Goal: Task Accomplishment & Management: Manage account settings

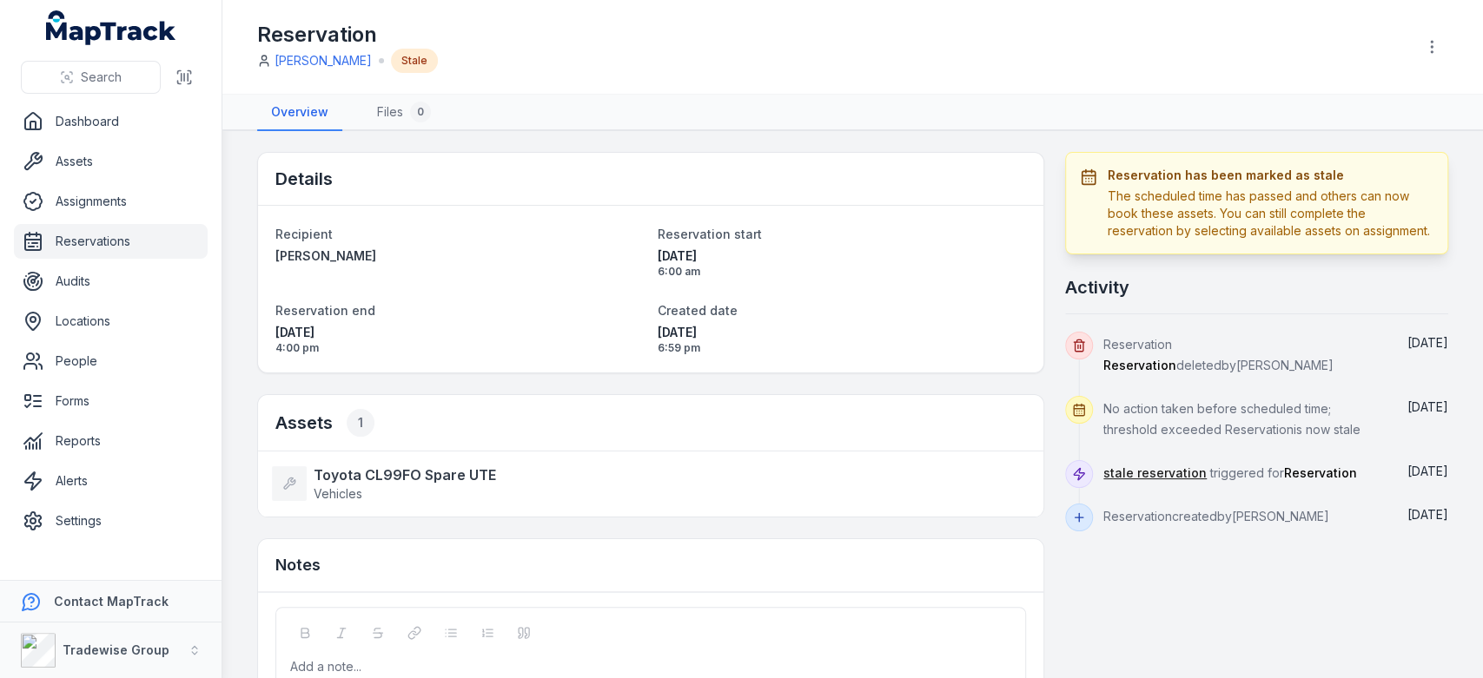
click at [97, 244] on link "Reservations" at bounding box center [111, 241] width 194 height 35
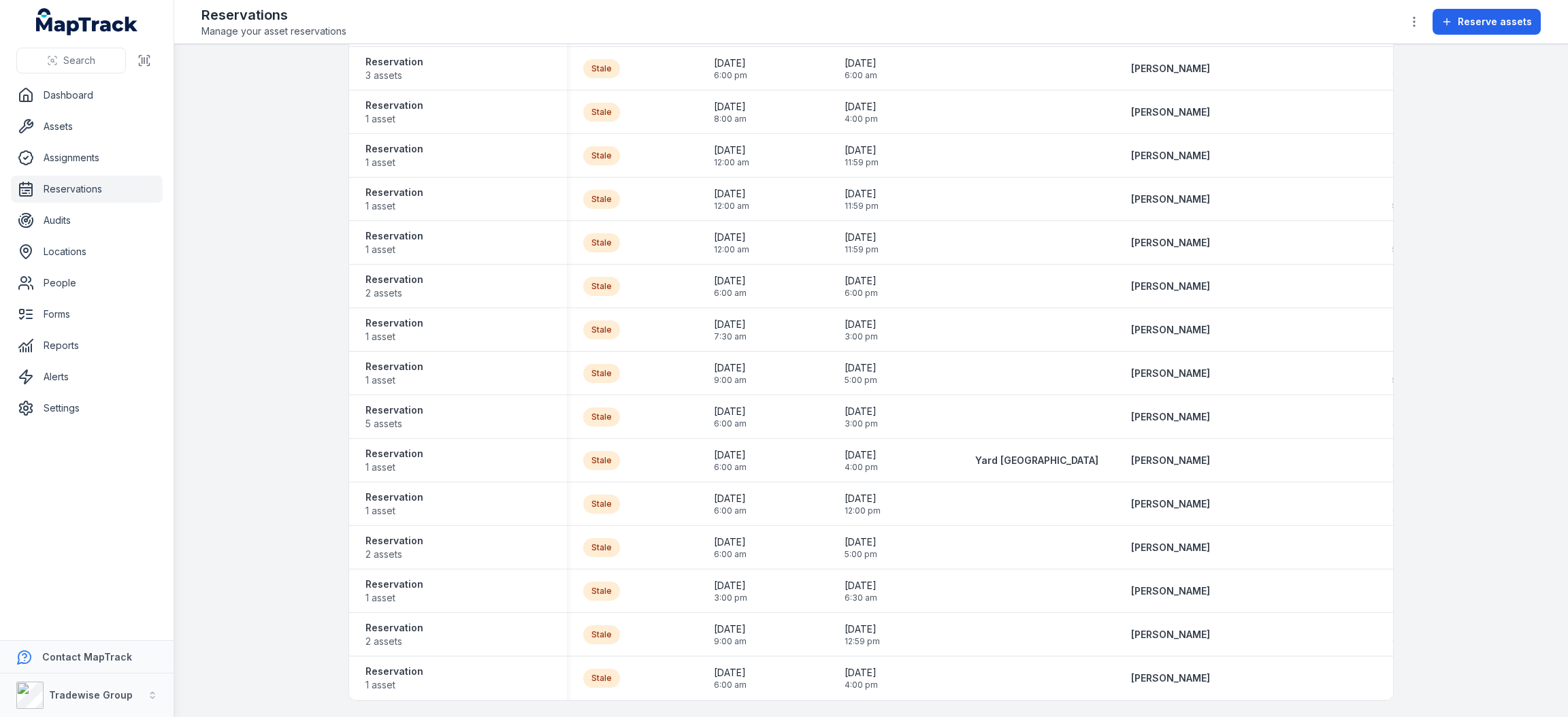
scroll to position [3384, 0]
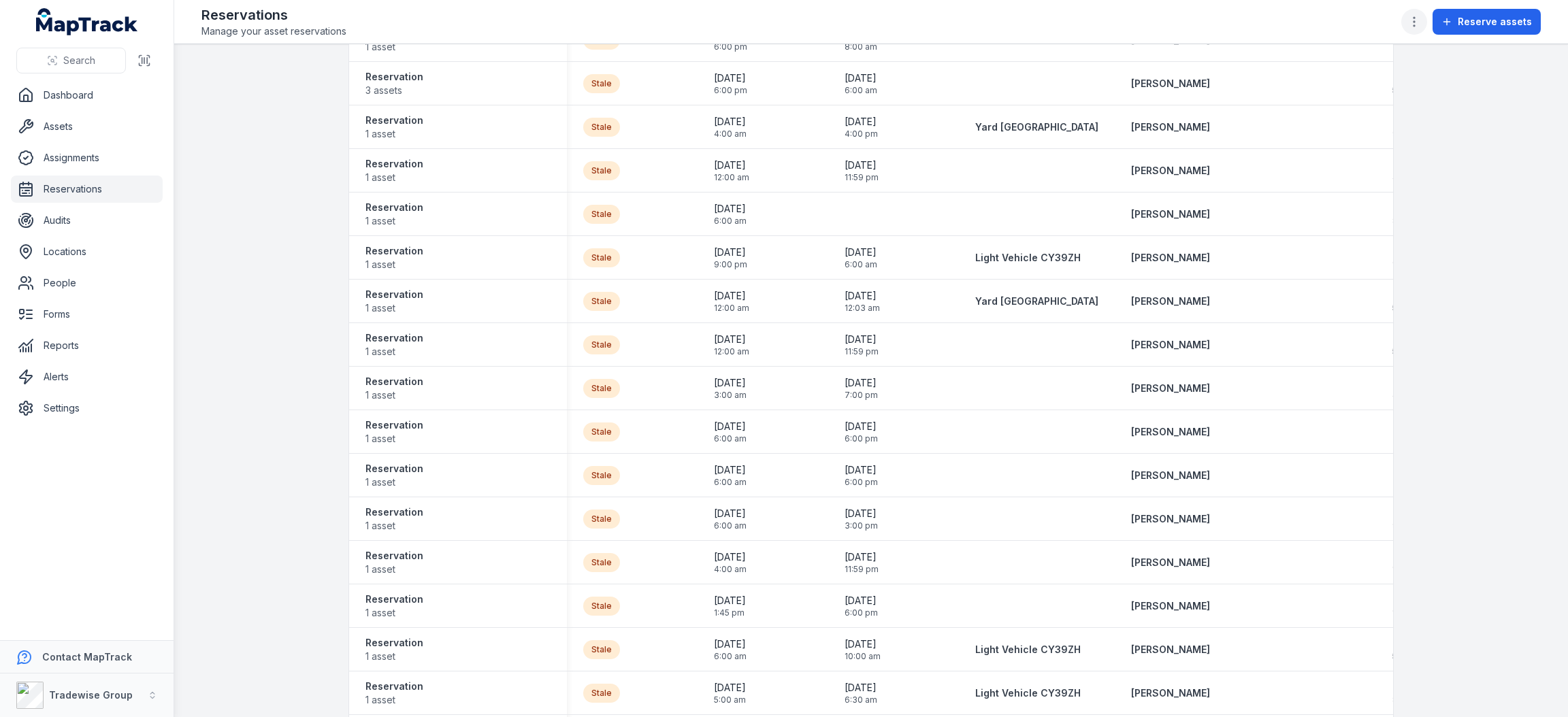
click at [1161, 11] on button "button" at bounding box center [1414, 21] width 26 height 26
click at [1161, 93] on icon at bounding box center [1287, 93] width 13 height 13
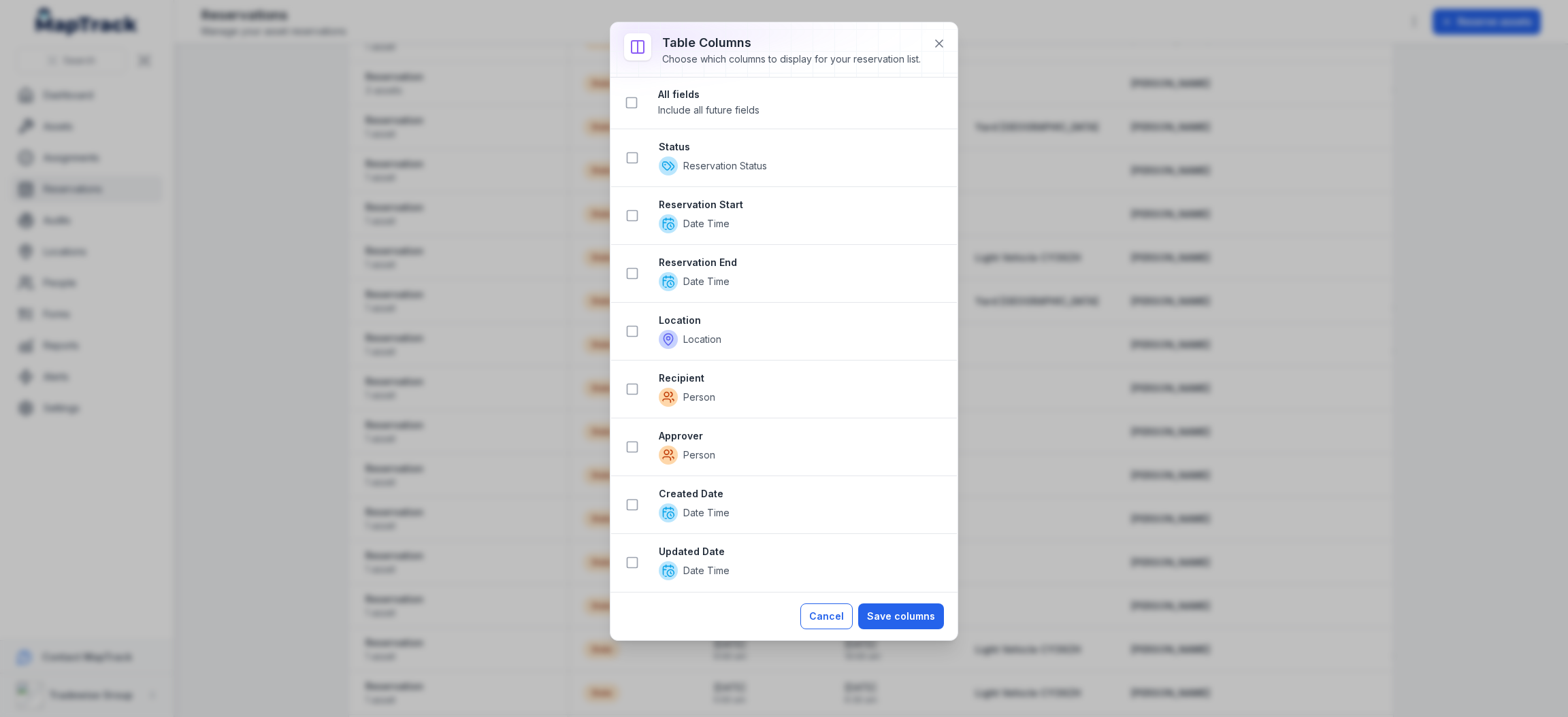
click at [838, 531] on button "Cancel" at bounding box center [826, 616] width 53 height 26
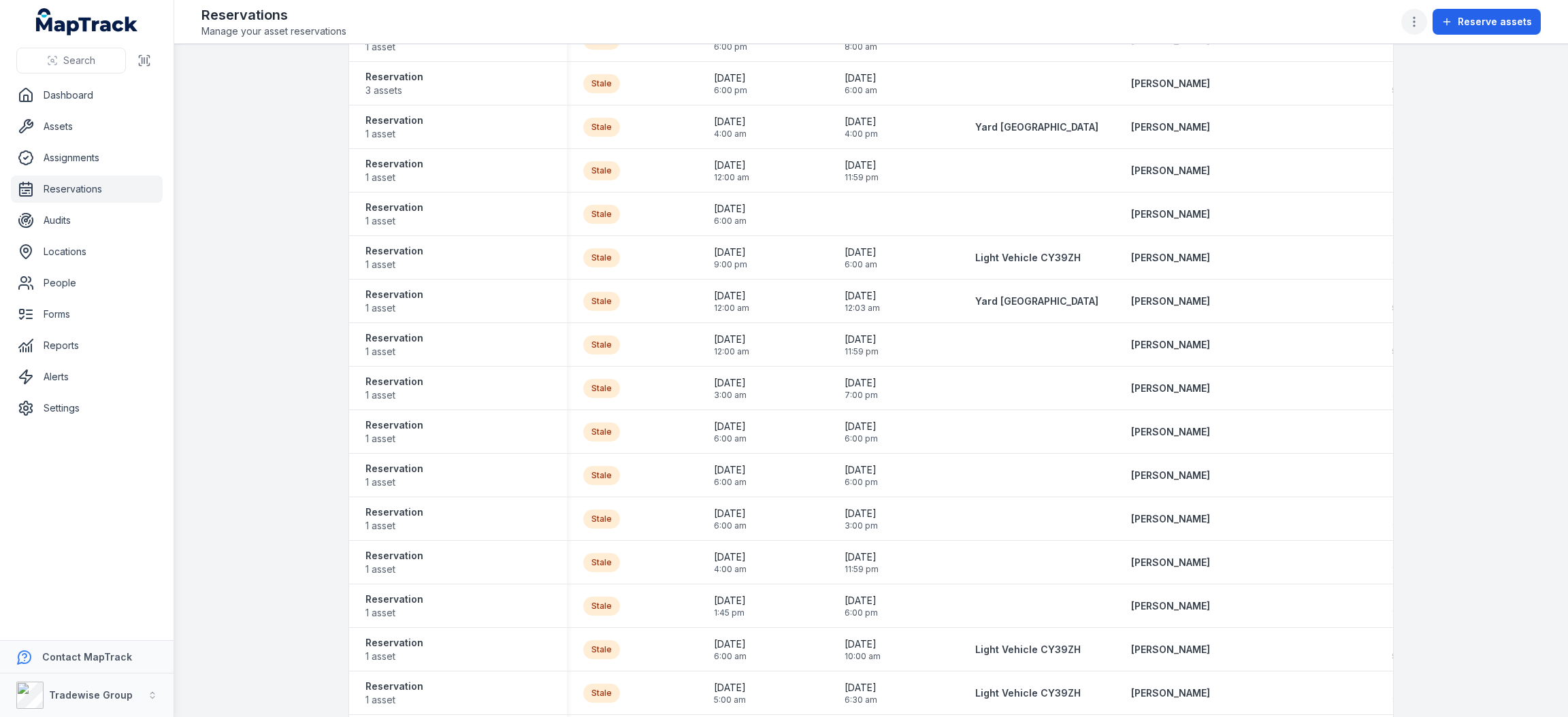
click at [1161, 27] on icon "button" at bounding box center [1414, 21] width 13 height 13
click at [1161, 60] on div "Edit reservation fields" at bounding box center [1349, 57] width 153 height 24
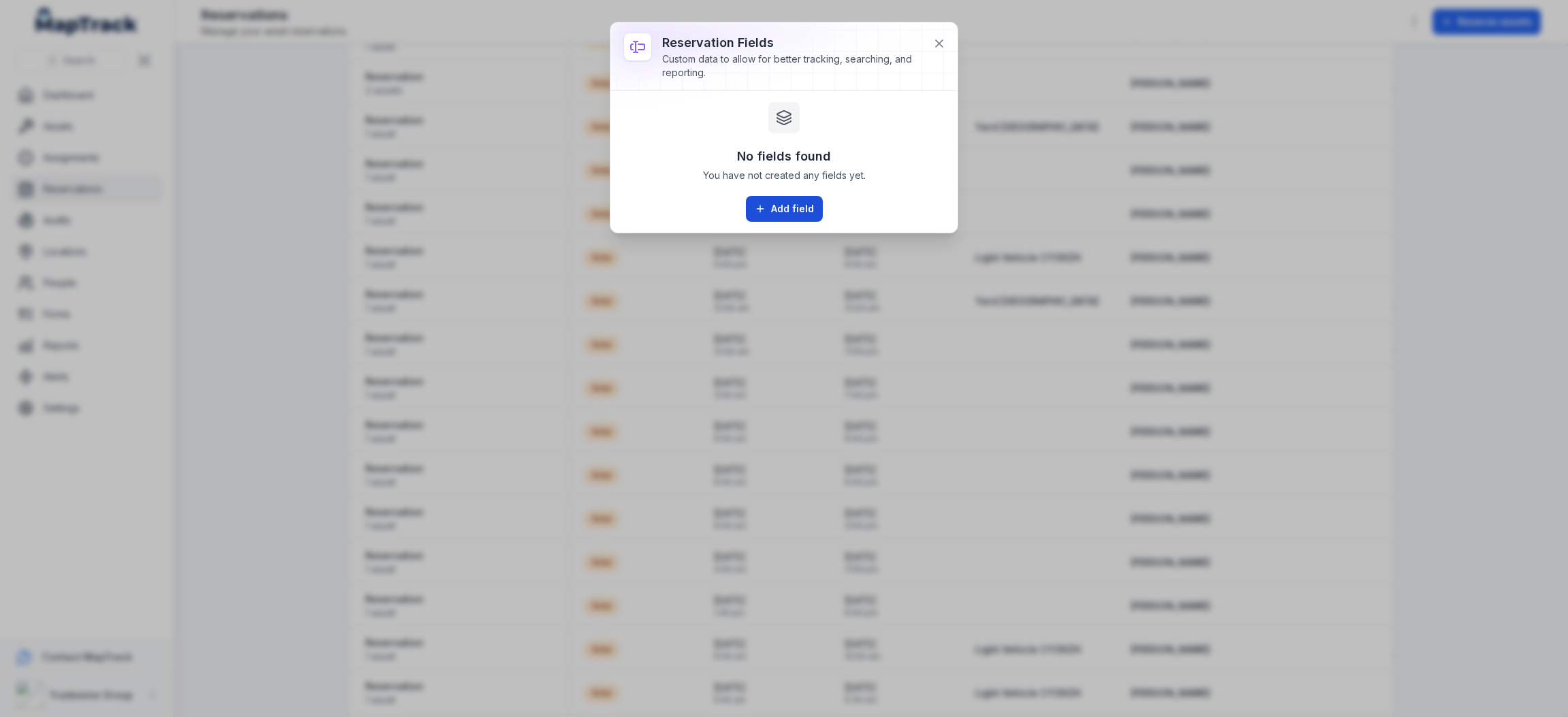
click at [767, 210] on button "Add field" at bounding box center [784, 208] width 77 height 26
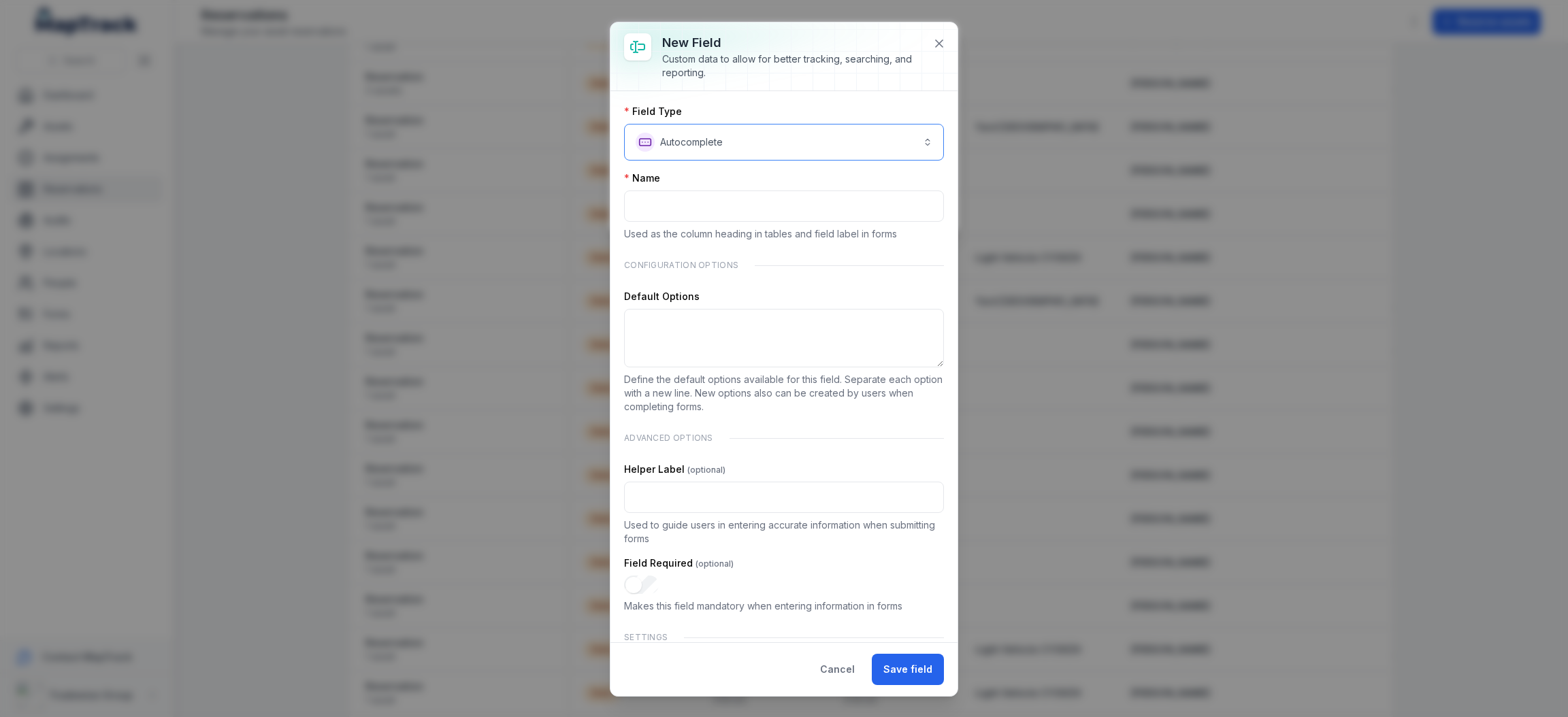
click at [766, 138] on button "**********" at bounding box center [784, 142] width 320 height 37
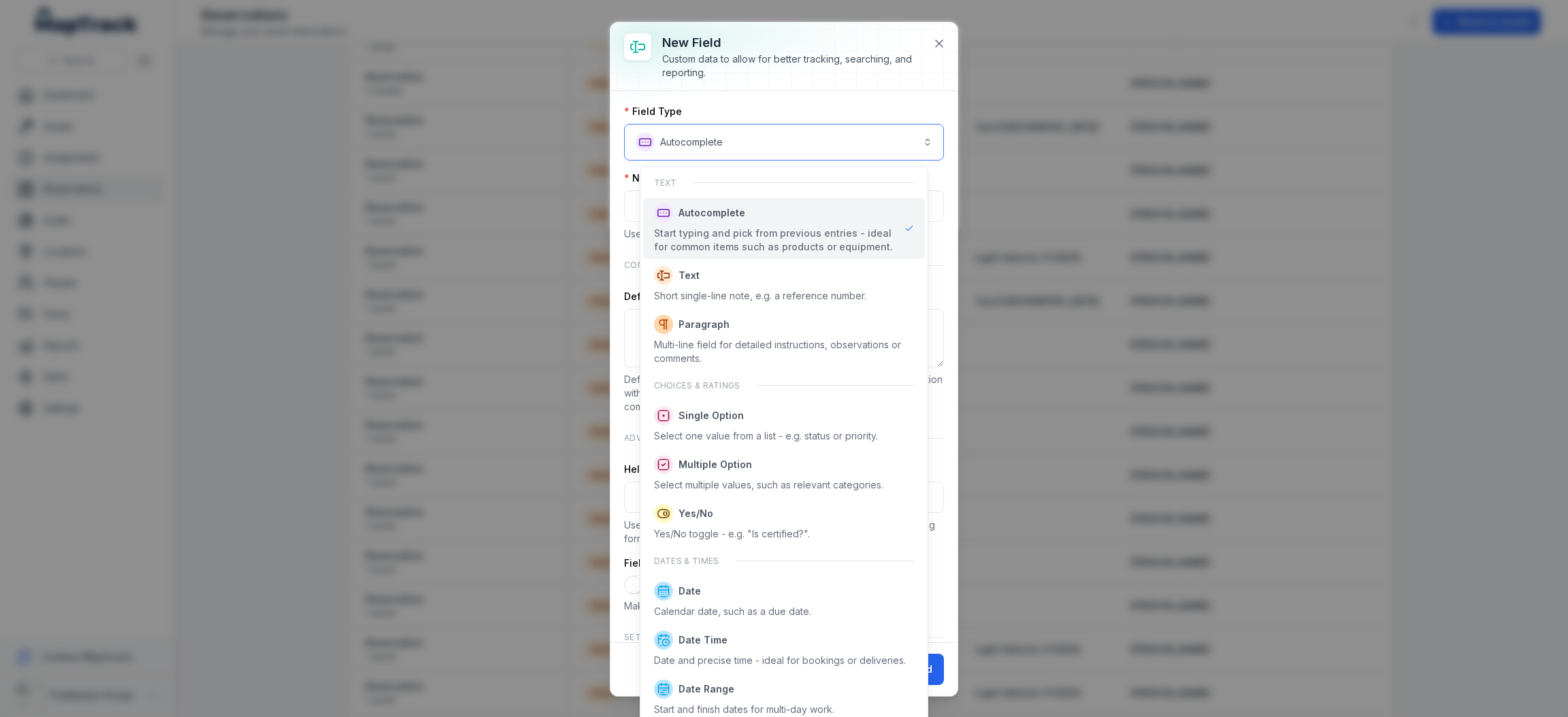
click at [766, 138] on button "**********" at bounding box center [784, 142] width 320 height 37
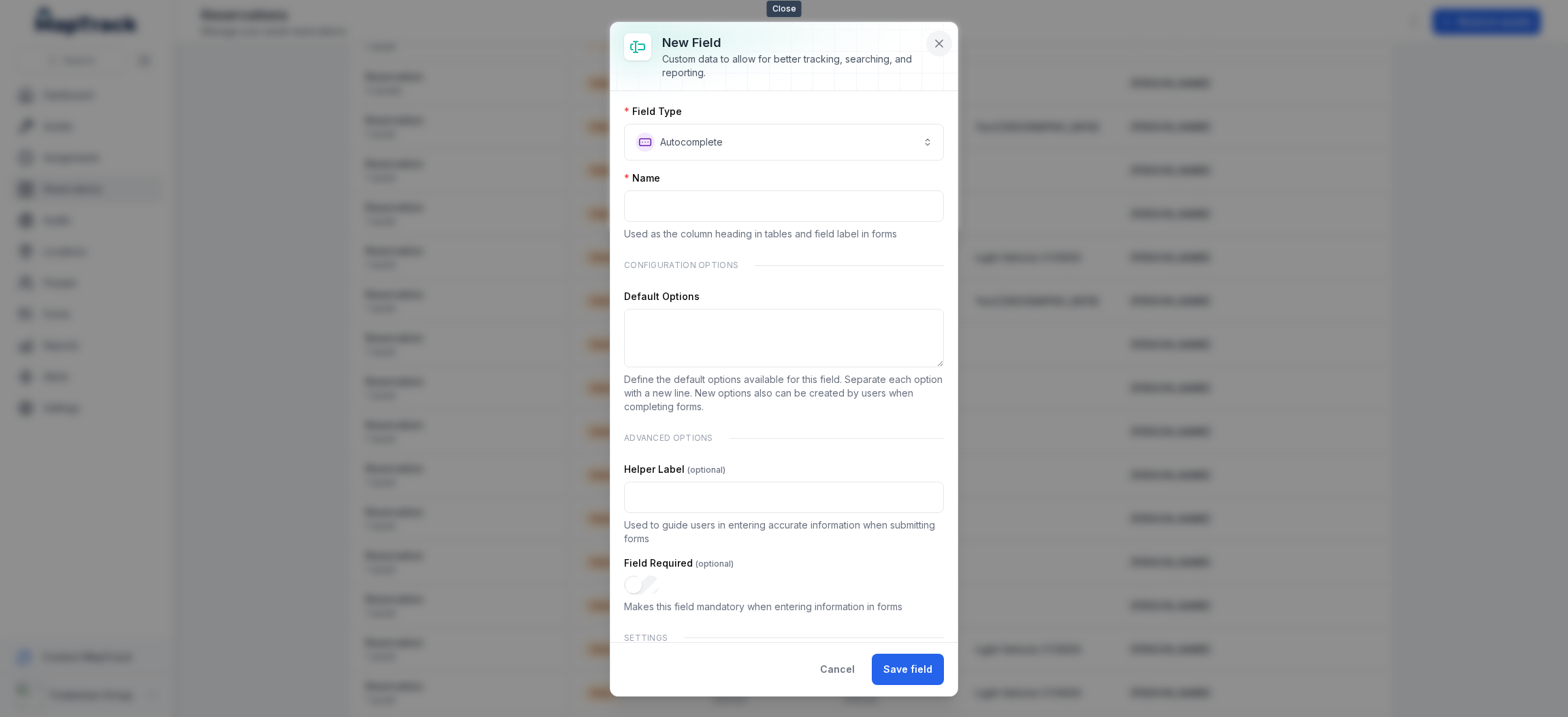
click at [939, 34] on button at bounding box center [939, 43] width 26 height 26
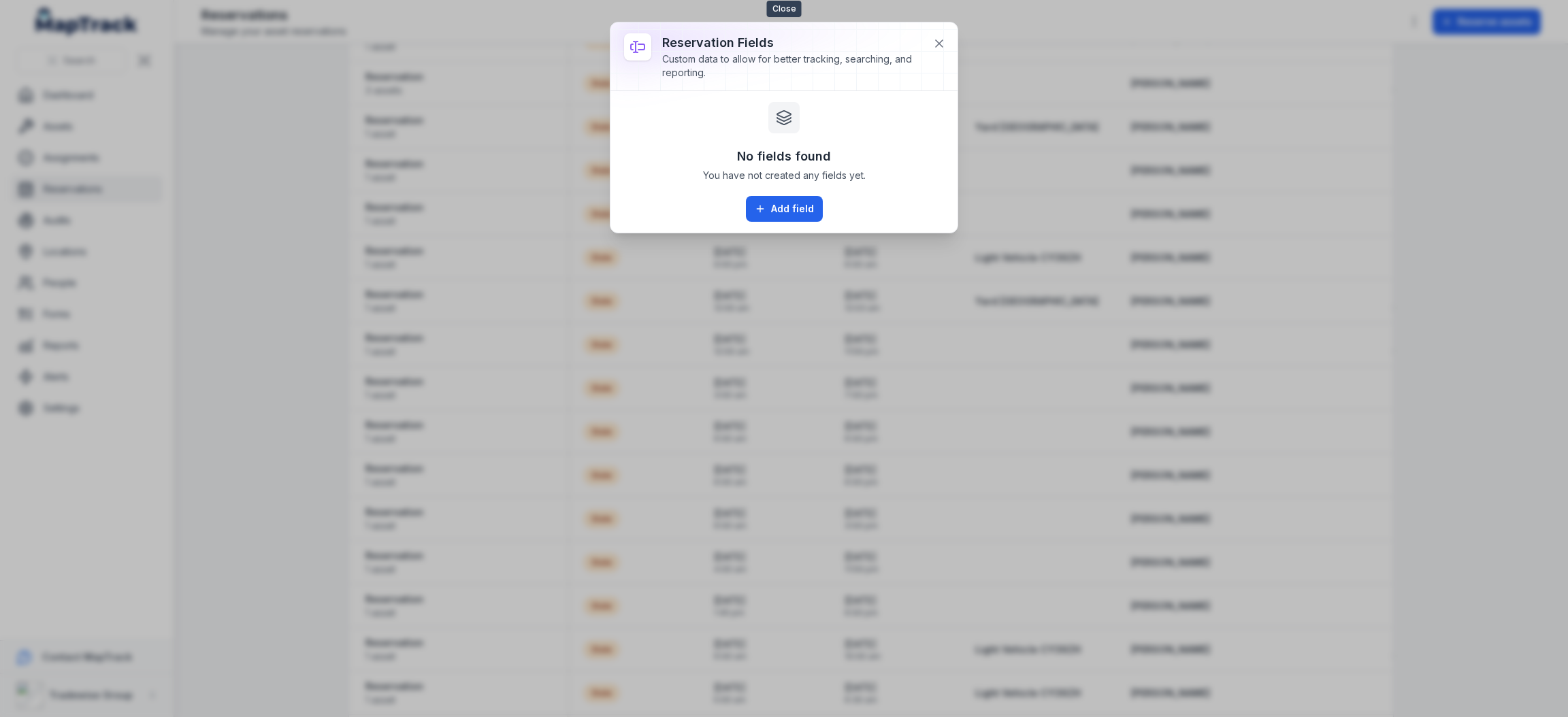
click at [929, 30] on div at bounding box center [784, 56] width 347 height 68
click at [932, 39] on icon at bounding box center [939, 43] width 13 height 13
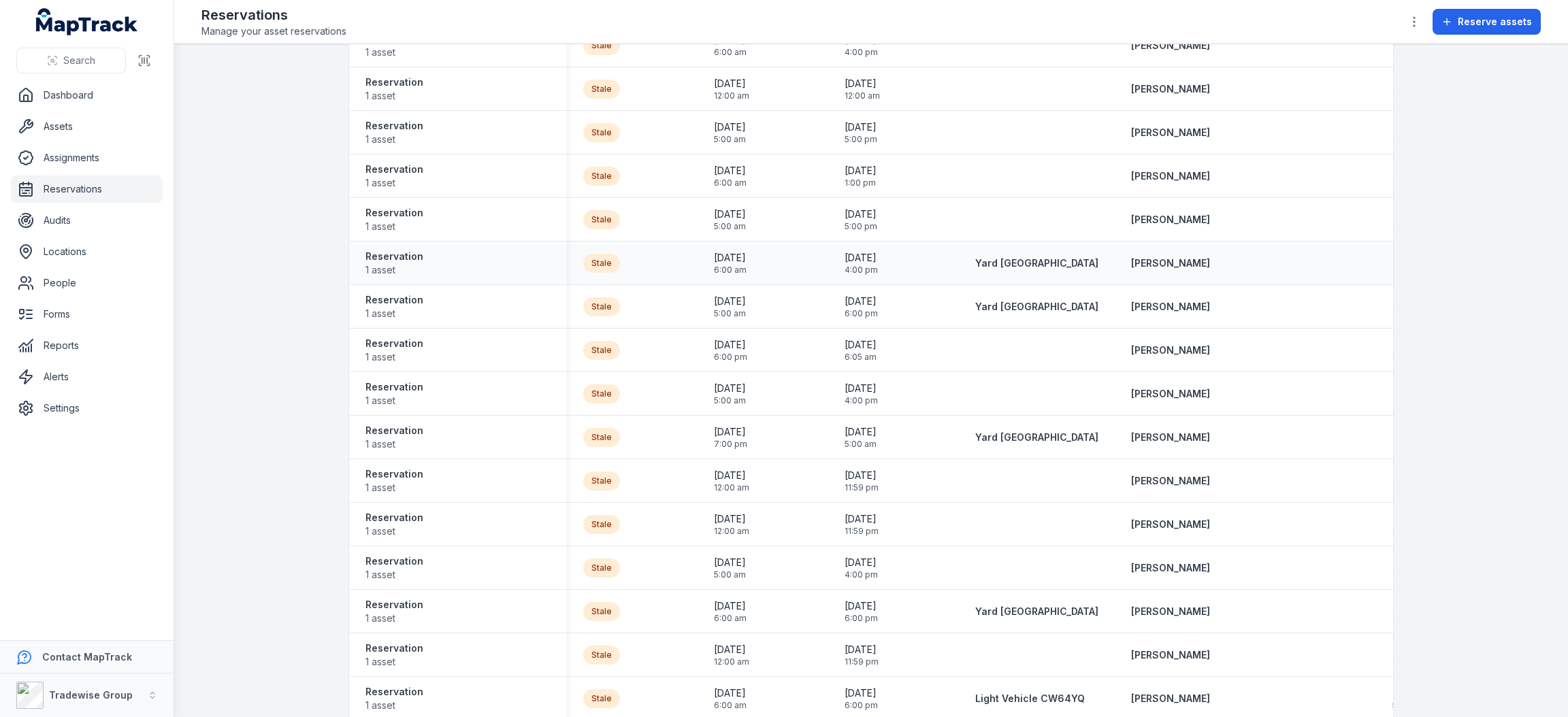
scroll to position [1546, 0]
